Goal: Information Seeking & Learning: Learn about a topic

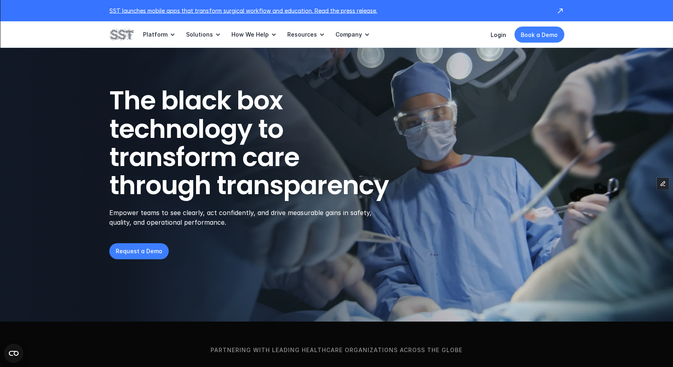
click at [211, 12] on p "SST launches mobile apps that transform surgical workflow and education. Read t…" at bounding box center [328, 10] width 439 height 8
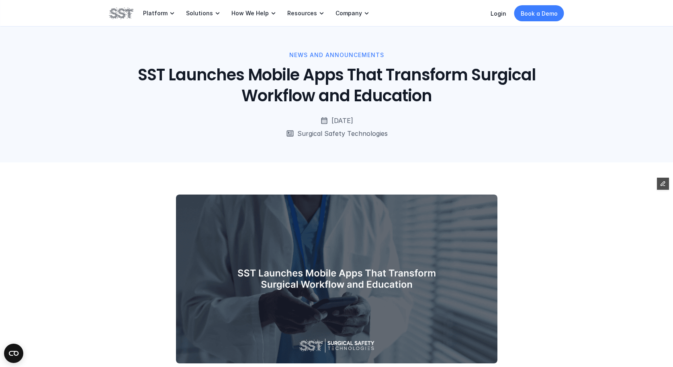
click at [112, 14] on img at bounding box center [121, 13] width 24 height 14
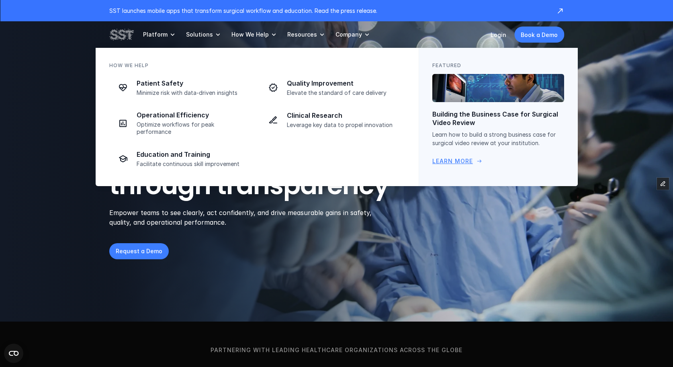
click at [513, 110] on p "Building the Business Case for Surgical Video Review" at bounding box center [499, 118] width 132 height 17
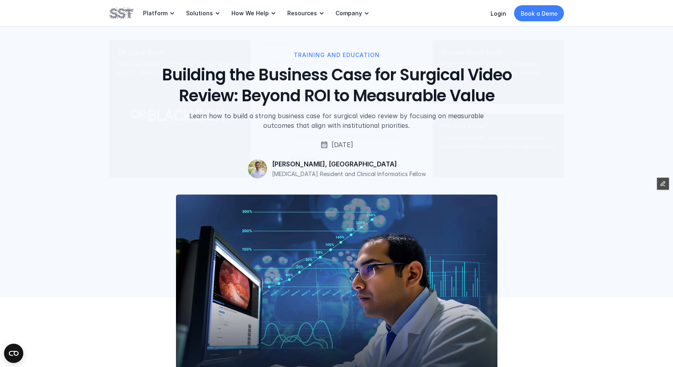
click at [123, 10] on img at bounding box center [121, 13] width 24 height 14
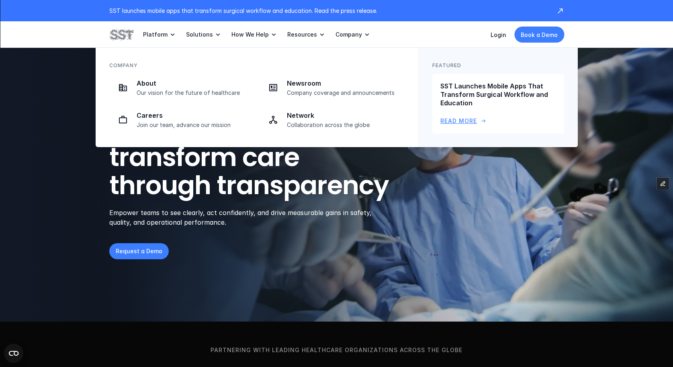
click at [482, 101] on p "SST Launches Mobile Apps That Transform Surgical Workflow and Education" at bounding box center [499, 94] width 116 height 25
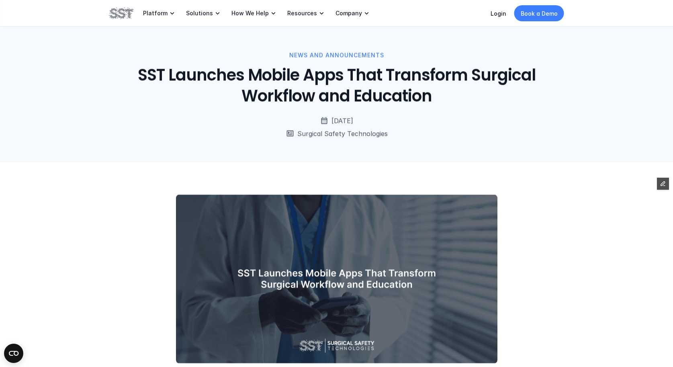
click at [123, 13] on img at bounding box center [121, 13] width 24 height 14
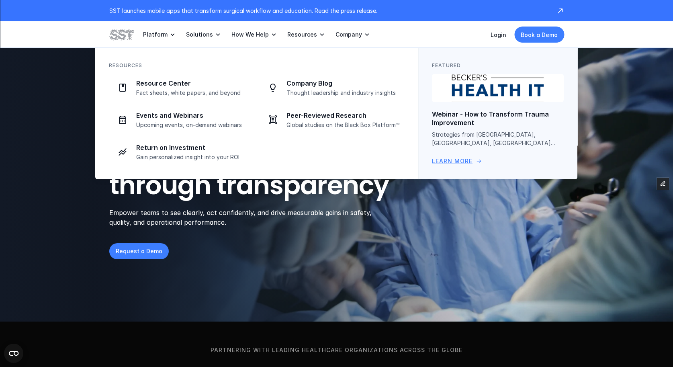
click at [480, 93] on img at bounding box center [498, 88] width 135 height 29
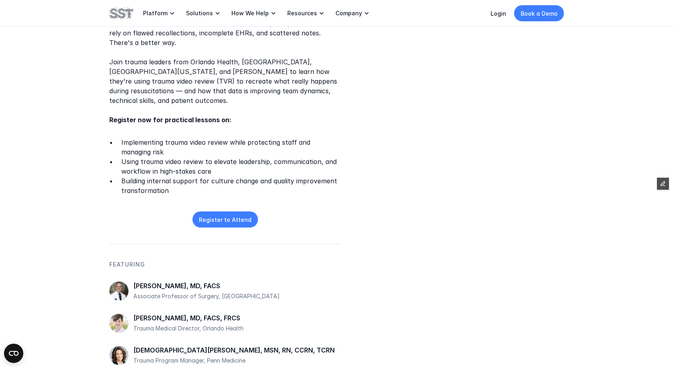
scroll to position [235, 0]
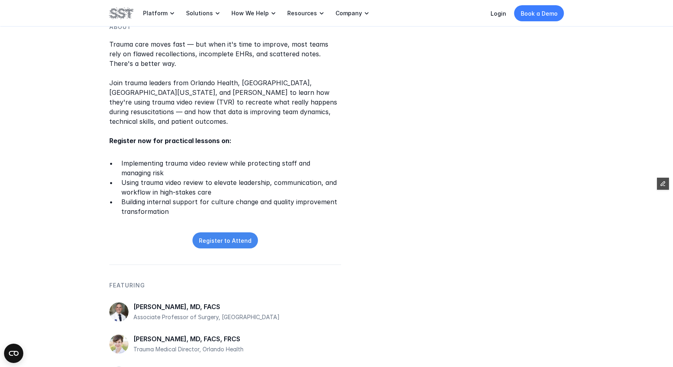
click at [220, 238] on p "Register to Attend" at bounding box center [225, 240] width 53 height 8
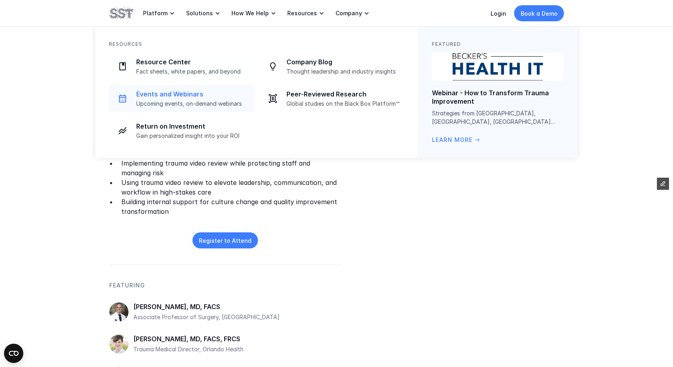
click at [170, 103] on p "Upcoming events, on-demand webinars" at bounding box center [192, 103] width 113 height 7
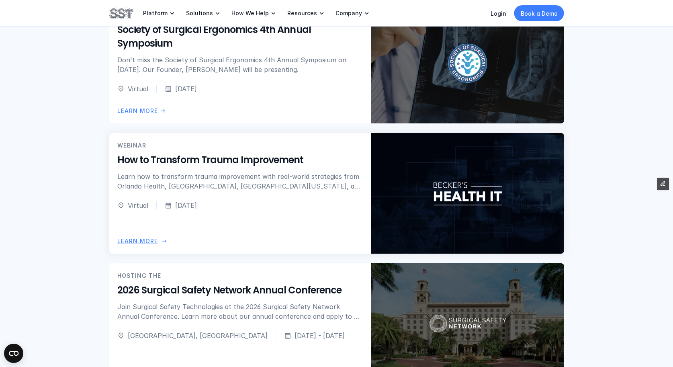
scroll to position [283, 0]
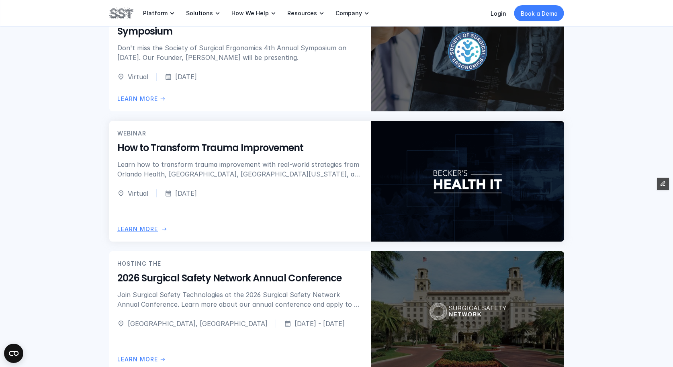
click at [225, 162] on p "Learn how to transform trauma improvement with real-world strategies from Orlan…" at bounding box center [240, 169] width 246 height 19
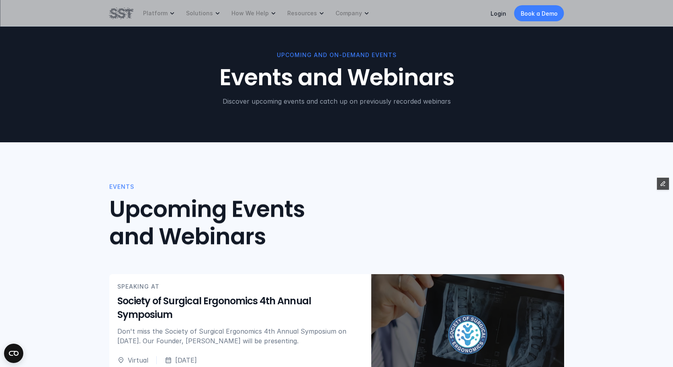
click at [115, 4] on div "Platform Solutions How We Help Resources Company" at bounding box center [240, 13] width 262 height 27
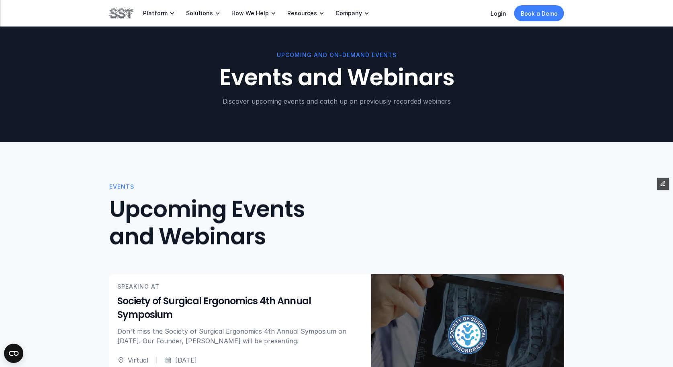
click at [129, 15] on img at bounding box center [121, 13] width 24 height 14
